Goal: Information Seeking & Learning: Learn about a topic

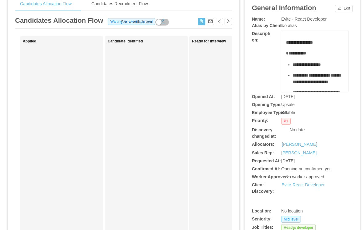
scroll to position [55, 0]
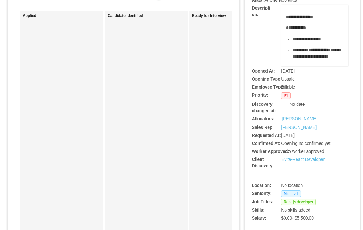
click at [311, 162] on link "Evite-React Developer" at bounding box center [303, 159] width 43 height 5
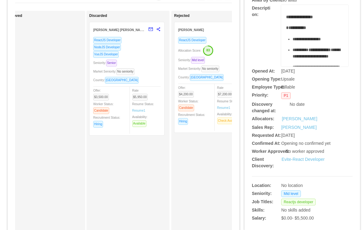
scroll to position [0, 356]
click at [150, 54] on div "VueJS Developer" at bounding box center [126, 54] width 67 height 7
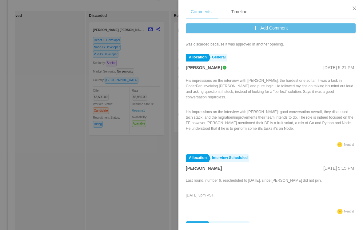
scroll to position [23, 0]
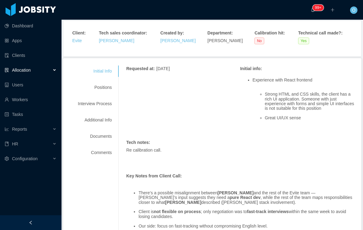
scroll to position [40, 0]
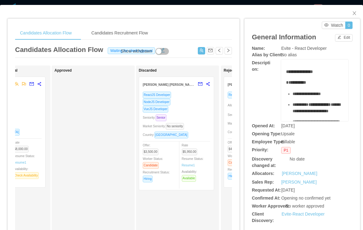
scroll to position [0, 307]
click at [190, 111] on div "VueJS Developer" at bounding box center [176, 109] width 67 height 7
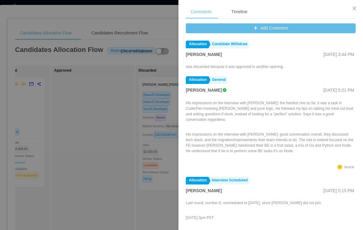
scroll to position [256, 0]
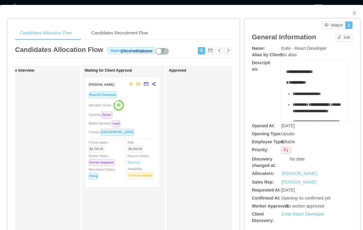
scroll to position [0, 226]
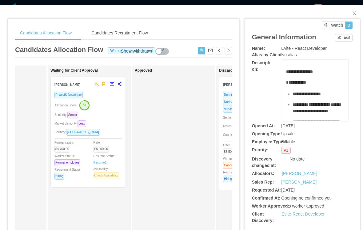
click at [114, 115] on div "Seniority: Senior" at bounding box center [88, 114] width 67 height 7
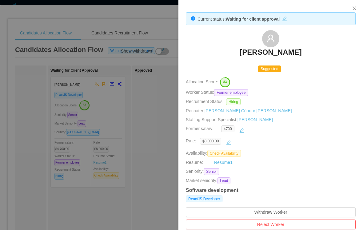
click at [156, 141] on div at bounding box center [181, 115] width 363 height 230
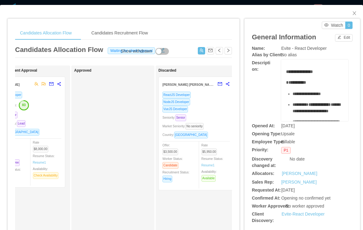
scroll to position [0, 288]
click at [214, 104] on div "NodeJS Developer" at bounding box center [194, 102] width 67 height 7
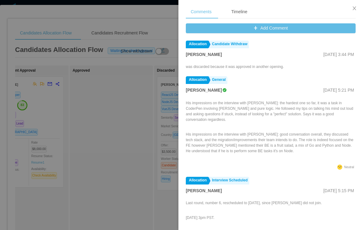
scroll to position [256, 0]
click at [352, 11] on button "Close" at bounding box center [354, 8] width 17 height 17
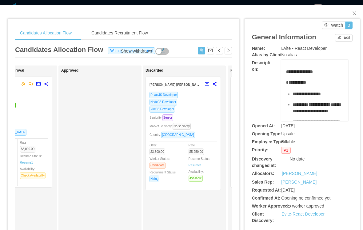
scroll to position [0, 304]
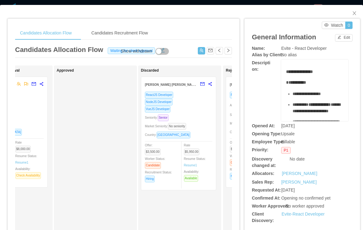
click at [199, 110] on div "VueJS Developer" at bounding box center [178, 109] width 67 height 7
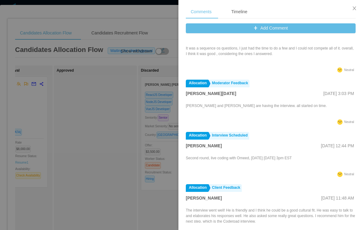
scroll to position [1050, 0]
